Goal: Information Seeking & Learning: Check status

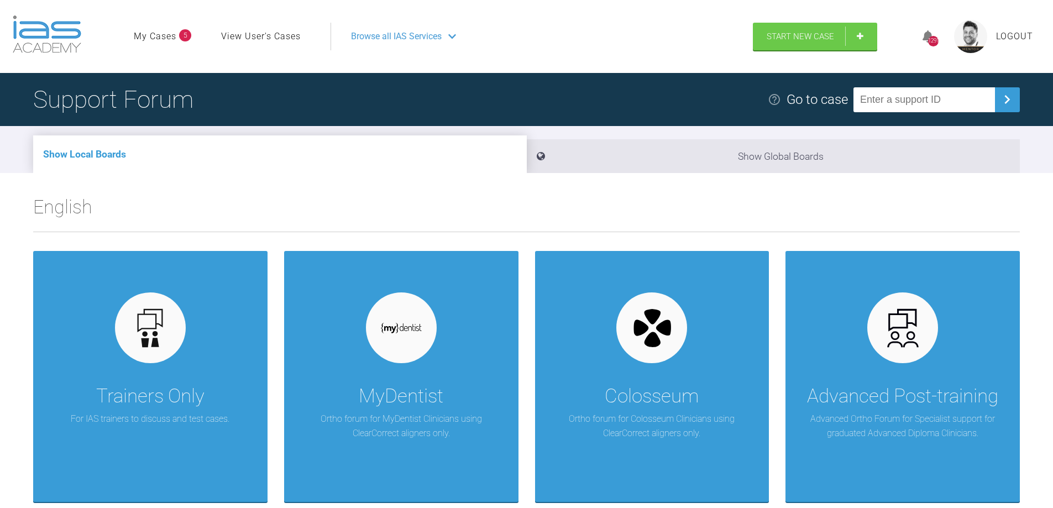
click at [165, 35] on link "My Cases" at bounding box center [155, 36] width 43 height 14
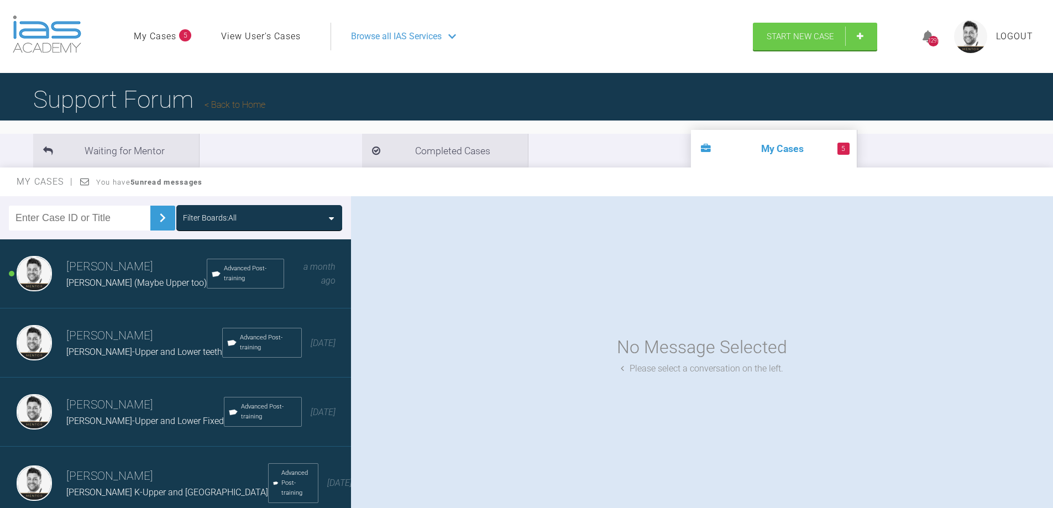
click at [117, 403] on h3 "[PERSON_NAME]" at bounding box center [144, 405] width 157 height 19
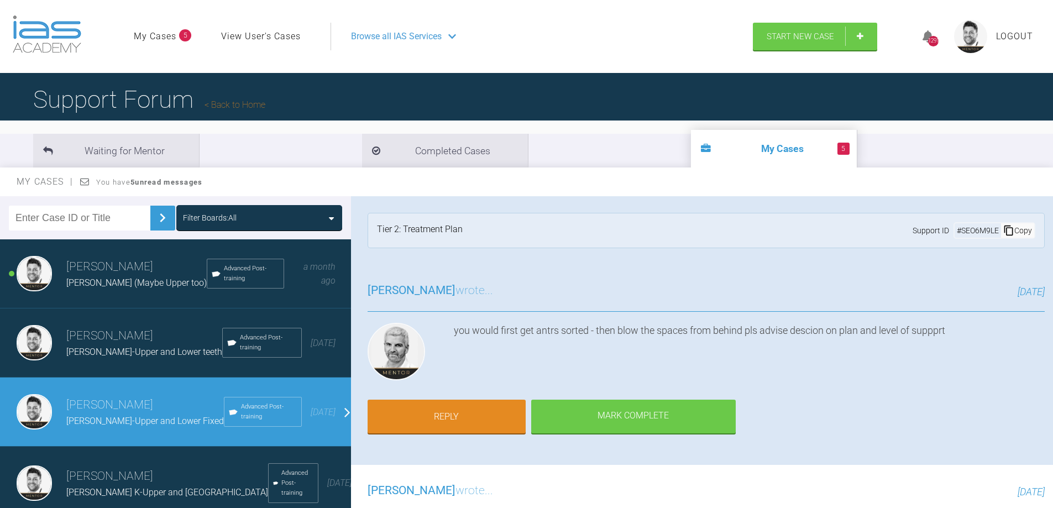
click at [825, 389] on div "[PERSON_NAME] wrote... [DATE] you would first get antrs sorted - then blow the …" at bounding box center [706, 365] width 710 height 200
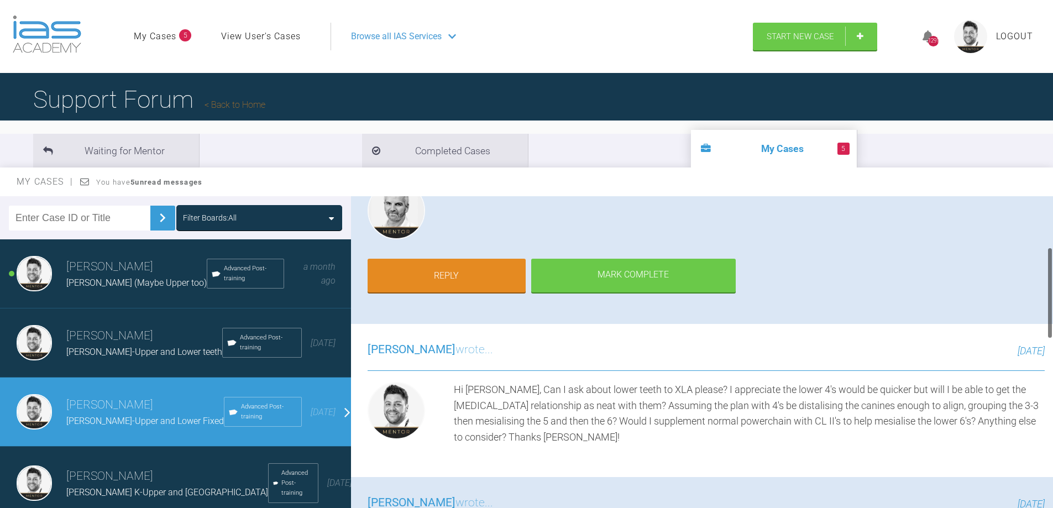
scroll to position [221, 0]
